Goal: Task Accomplishment & Management: Manage account settings

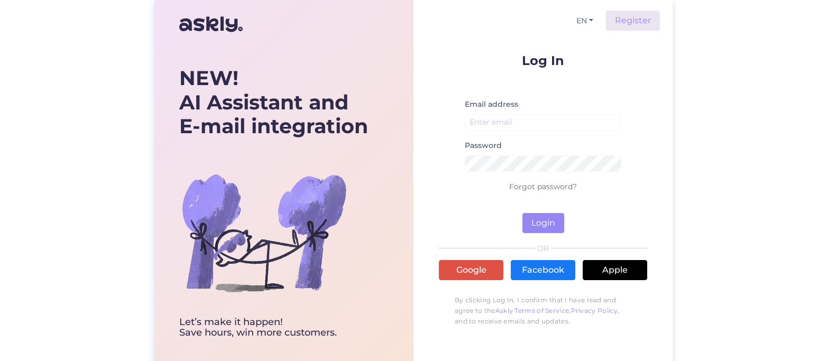
click at [493, 132] on div "Email address" at bounding box center [543, 118] width 156 height 41
click at [495, 127] on input "email" at bounding box center [543, 122] width 156 height 16
paste input "[EMAIL_ADDRESS][DOMAIN_NAME]"
type input "[EMAIL_ADDRESS][DOMAIN_NAME]"
click at [554, 224] on button "Login" at bounding box center [543, 223] width 42 height 20
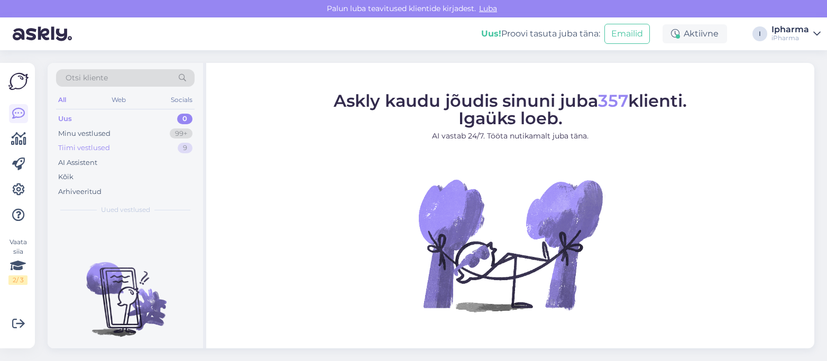
click at [91, 148] on div "Tiimi vestlused" at bounding box center [84, 148] width 52 height 11
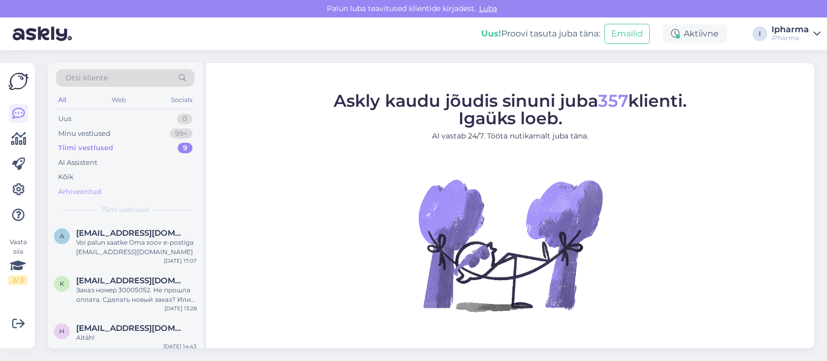
click at [75, 184] on div "Arhiveeritud" at bounding box center [125, 191] width 138 height 15
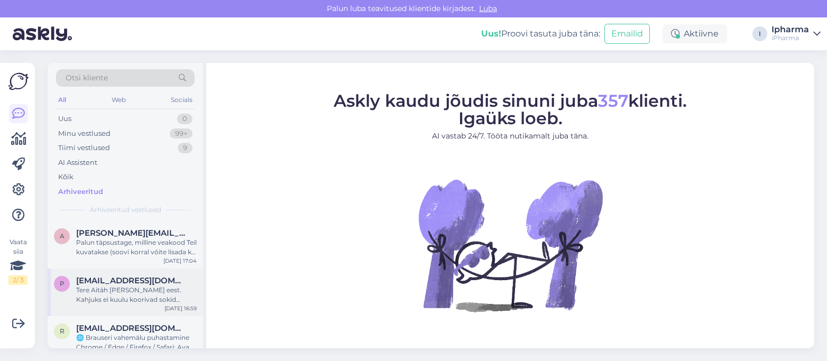
click at [96, 290] on div "Tere Aitäh [PERSON_NAME] eest. Kahjuks ei kuulu koorivad sokid hetkel meie toot…" at bounding box center [136, 294] width 121 height 19
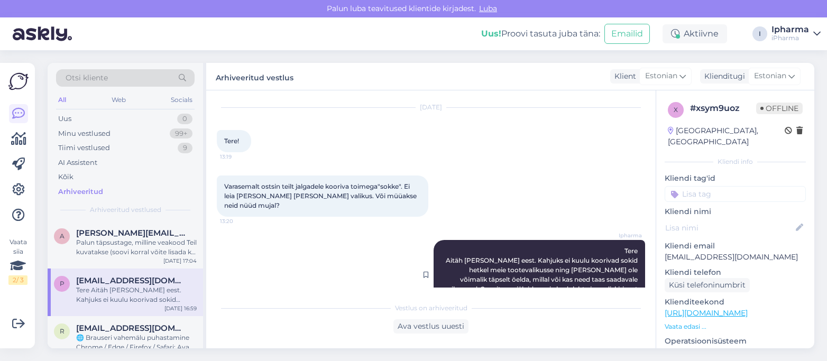
scroll to position [51, 0]
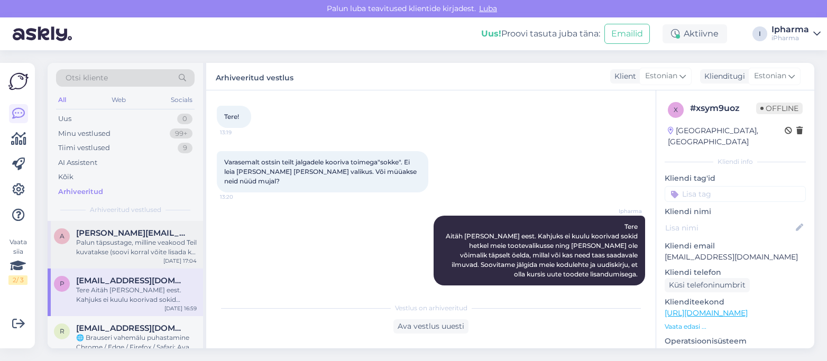
click at [119, 234] on span "[PERSON_NAME][EMAIL_ADDRESS][DOMAIN_NAME]" at bounding box center [131, 233] width 110 height 10
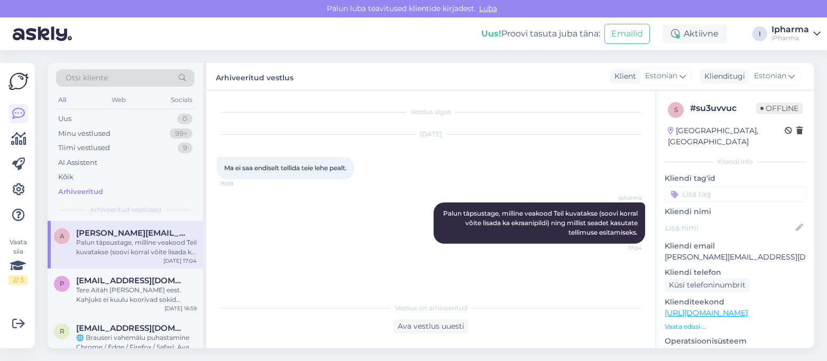
scroll to position [0, 0]
click at [68, 119] on div "Uus" at bounding box center [64, 119] width 13 height 11
